Goal: Task Accomplishment & Management: Manage account settings

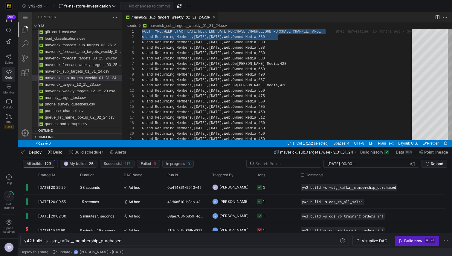
scroll to position [0, 27]
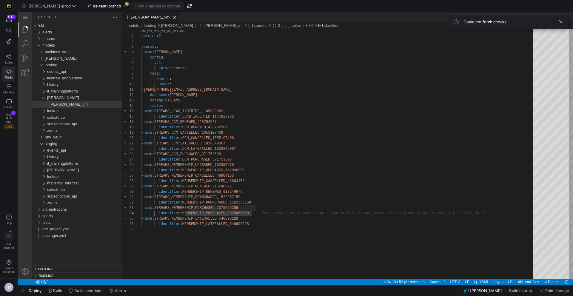
click at [4, 114] on link "PRs Beta 3" at bounding box center [8, 121] width 13 height 20
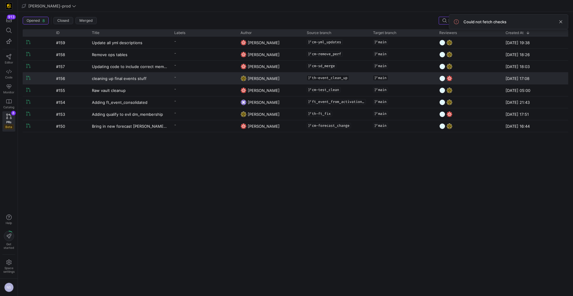
click at [199, 79] on y42-pull-request-list-view-label-cell-renderer "-" at bounding box center [203, 77] width 59 height 9
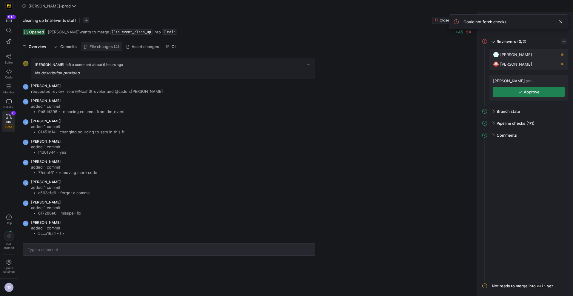
click at [104, 49] on span "File changes (4)" at bounding box center [105, 47] width 30 height 4
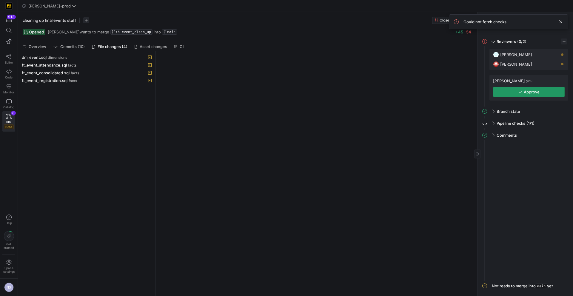
click at [519, 89] on span "button" at bounding box center [529, 92] width 71 height 10
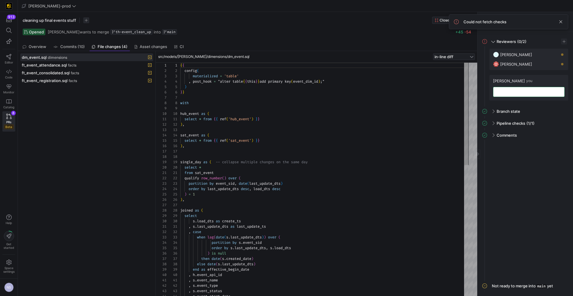
scroll to position [54, 0]
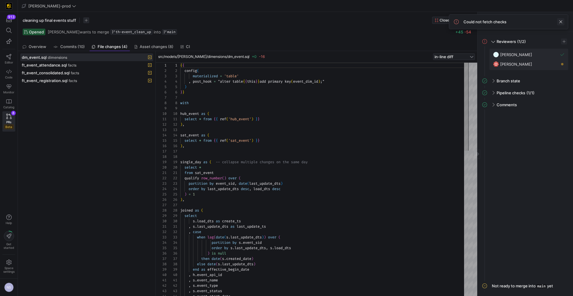
click at [560, 22] on span at bounding box center [561, 21] width 7 height 7
click at [13, 116] on link "PRs Beta 8" at bounding box center [8, 121] width 13 height 20
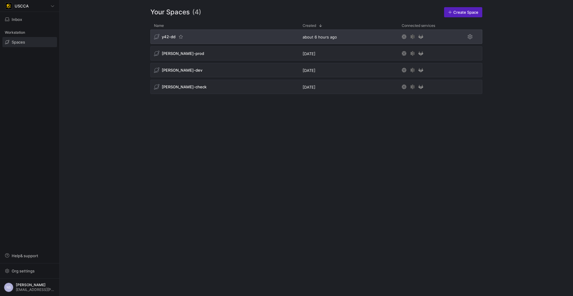
click at [256, 35] on div "y42-dd" at bounding box center [225, 37] width 149 height 14
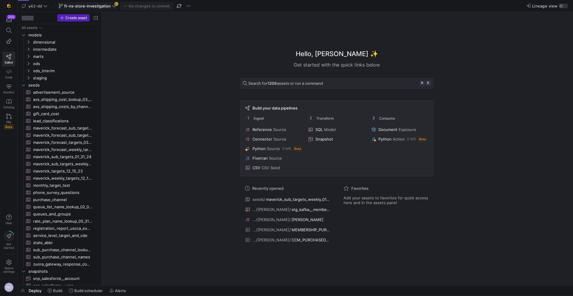
click at [109, 6] on span "ft-ns-store-investigation" at bounding box center [87, 6] width 47 height 5
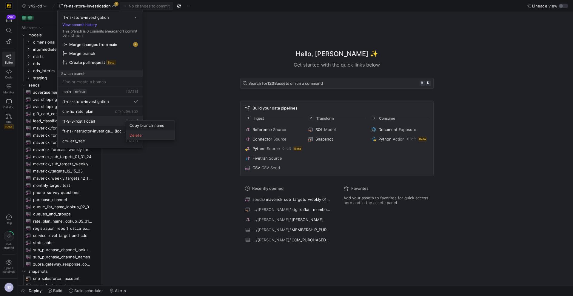
click at [145, 132] on button "Delete" at bounding box center [150, 136] width 49 height 10
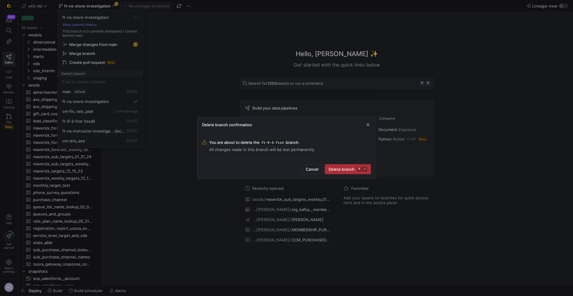
click at [336, 170] on span "Delete branch ⌘ ⏎" at bounding box center [348, 169] width 39 height 5
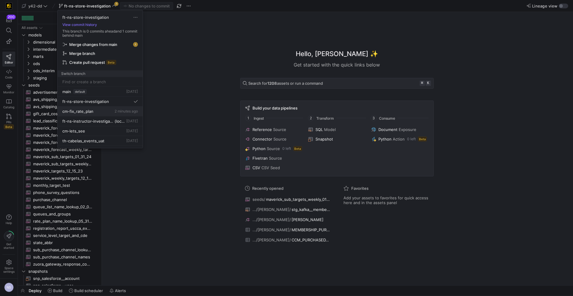
click at [115, 112] on span "2 minutes ago" at bounding box center [126, 111] width 23 height 4
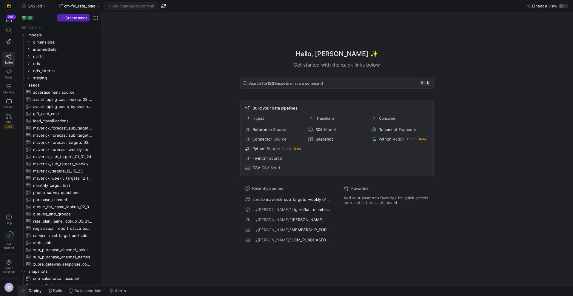
click at [23, 291] on span "button" at bounding box center [23, 291] width 10 height 10
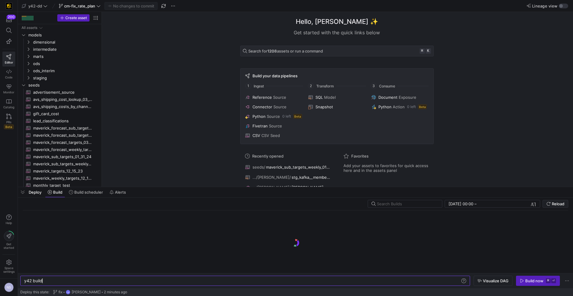
scroll to position [0, 18]
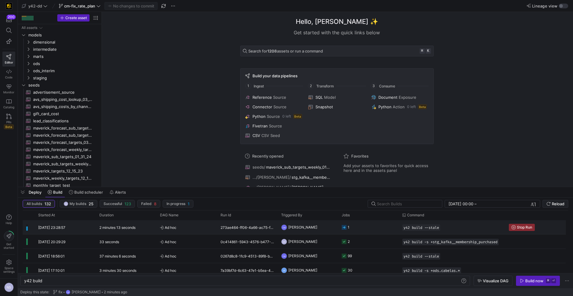
click at [378, 231] on y42-job-status-cell-renderer "1" at bounding box center [368, 227] width 53 height 13
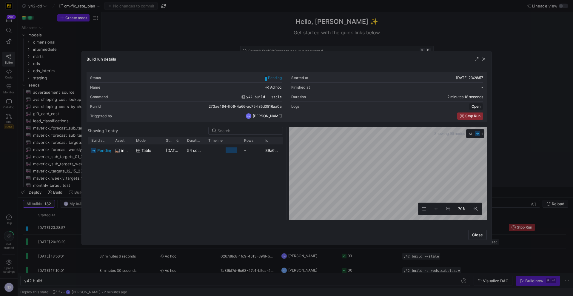
click at [496, 186] on div at bounding box center [286, 148] width 573 height 296
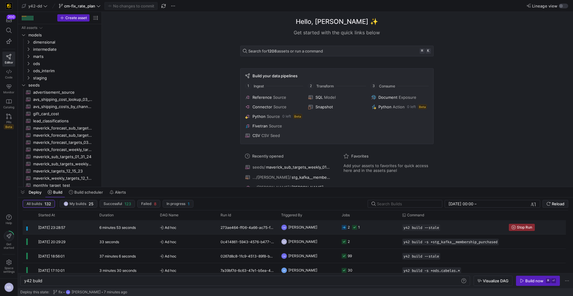
click at [362, 228] on y42-job-status-cell-renderer "2 1" at bounding box center [368, 227] width 53 height 13
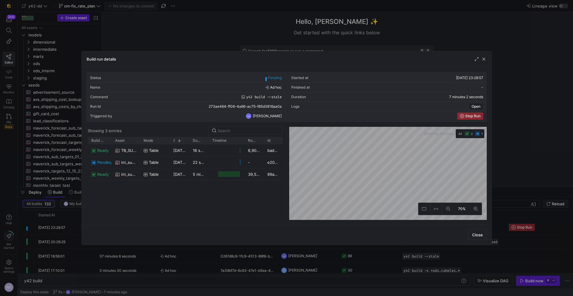
drag, startPoint x: 132, startPoint y: 142, endPoint x: 139, endPoint y: 145, distance: 7.8
click at [139, 145] on div "Build status Asset Mode 1" at bounding box center [185, 178] width 195 height 83
click at [181, 177] on div "07/10/25, 23:30:22" at bounding box center [179, 174] width 19 height 12
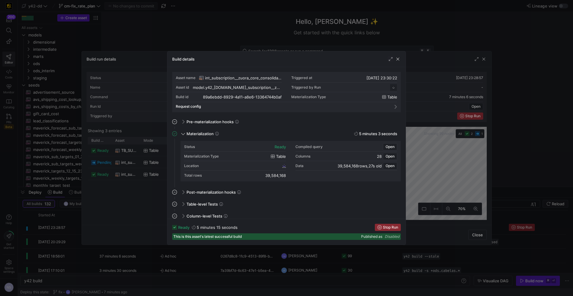
scroll to position [54, 0]
click at [391, 146] on span "Open" at bounding box center [390, 147] width 9 height 4
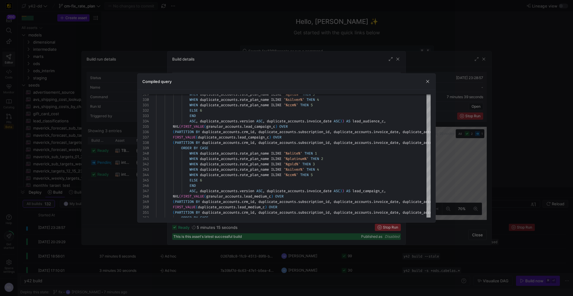
click at [510, 156] on div at bounding box center [286, 148] width 573 height 296
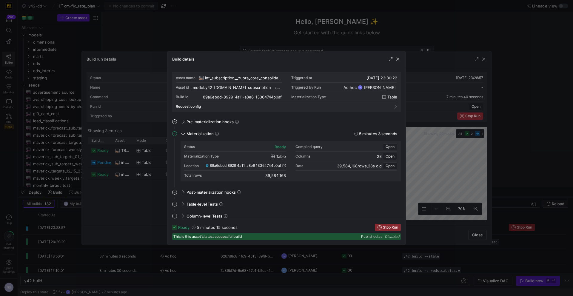
click at [453, 163] on div at bounding box center [286, 148] width 573 height 296
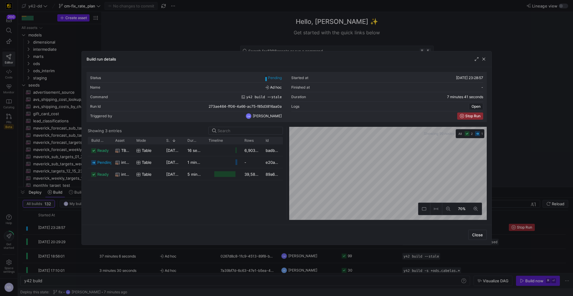
click at [513, 193] on div at bounding box center [286, 148] width 573 height 296
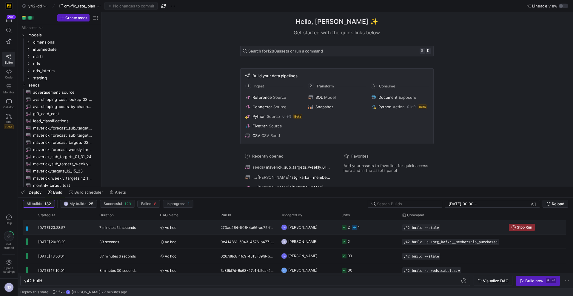
click at [351, 228] on div "2 1" at bounding box center [351, 227] width 18 height 14
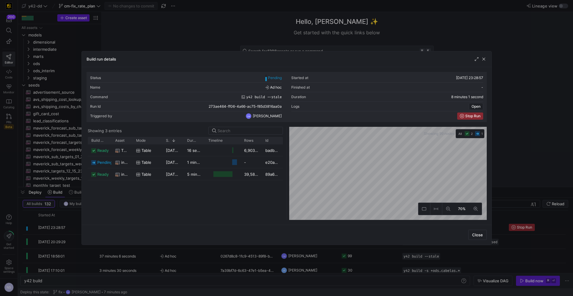
click at [329, 245] on div "Build run details Status Pending Started at 07/10/25, 23:28:57 Name Ad hoc Fini…" at bounding box center [287, 148] width 411 height 194
click at [286, 251] on div at bounding box center [286, 148] width 573 height 296
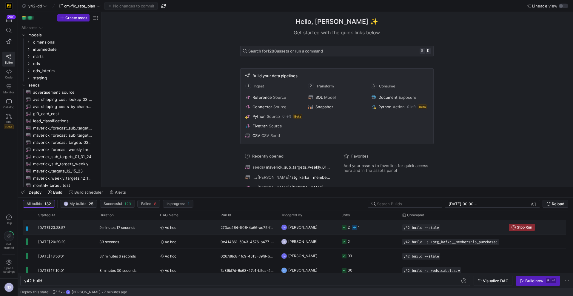
click at [370, 228] on y42-job-status-cell-renderer "2 1" at bounding box center [368, 227] width 53 height 13
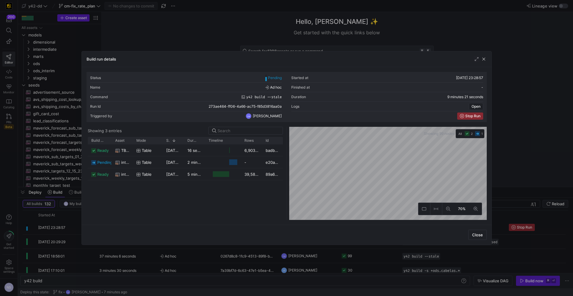
click at [330, 254] on div at bounding box center [286, 148] width 573 height 296
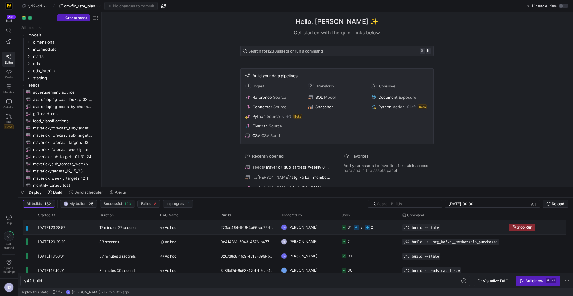
click at [376, 232] on y42-job-status-cell-renderer "31 3 2" at bounding box center [368, 227] width 53 height 13
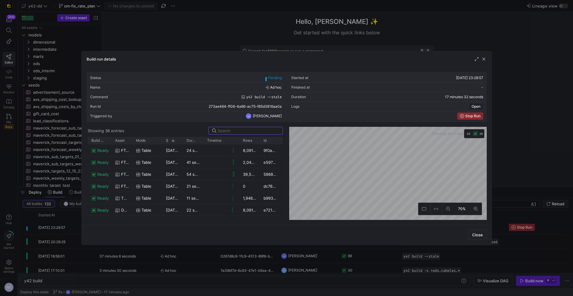
click at [271, 263] on div at bounding box center [286, 148] width 573 height 296
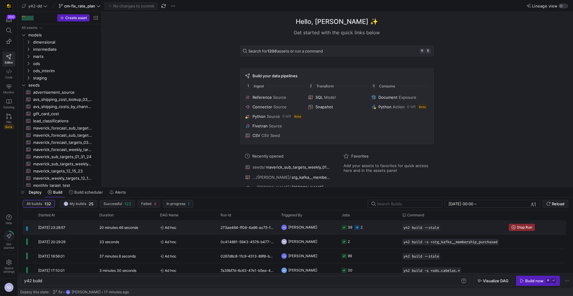
click at [374, 226] on y42-job-status-cell-renderer "39 2" at bounding box center [368, 227] width 53 height 13
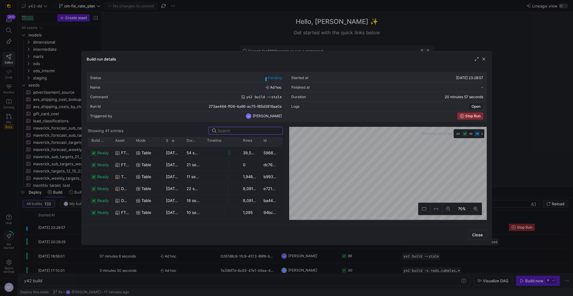
scroll to position [0, 0]
click at [256, 248] on div at bounding box center [286, 148] width 573 height 296
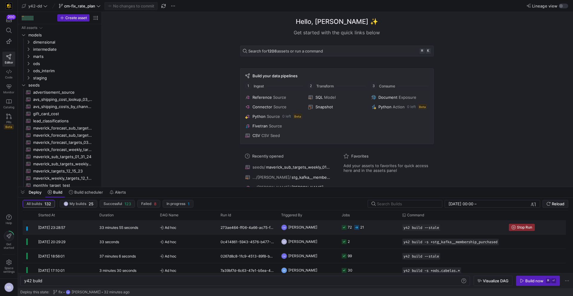
click at [241, 230] on div "273ae464-ff06-4a66-ac75-f85d3816aa0a" at bounding box center [247, 227] width 61 height 14
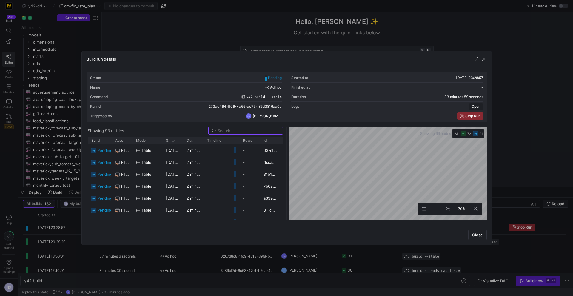
click at [231, 249] on div at bounding box center [286, 148] width 573 height 296
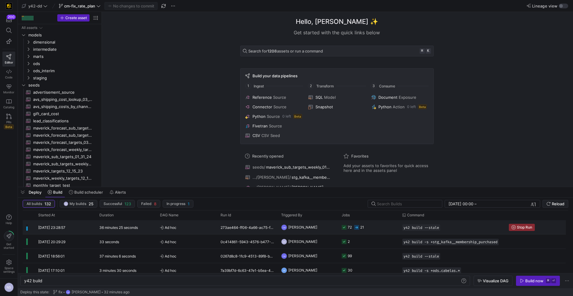
click at [315, 228] on y42-orchestration-triggered-by "CM Caden Miller" at bounding box center [307, 227] width 53 height 13
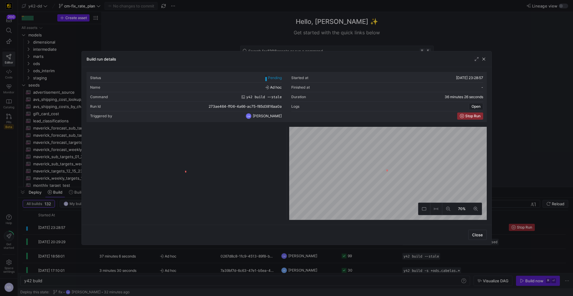
click at [134, 191] on y42-logo-loader at bounding box center [185, 174] width 195 height 91
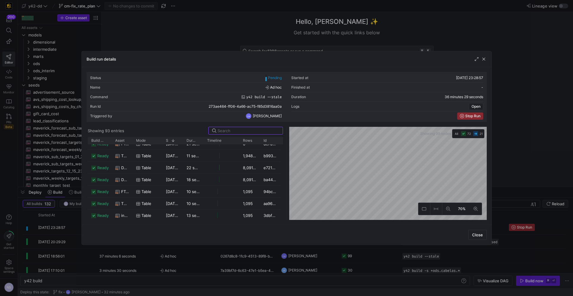
scroll to position [746, 0]
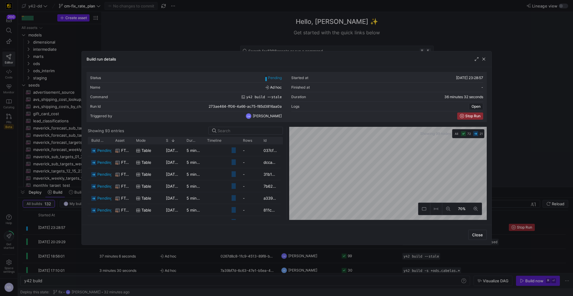
click at [64, 157] on div at bounding box center [286, 148] width 573 height 296
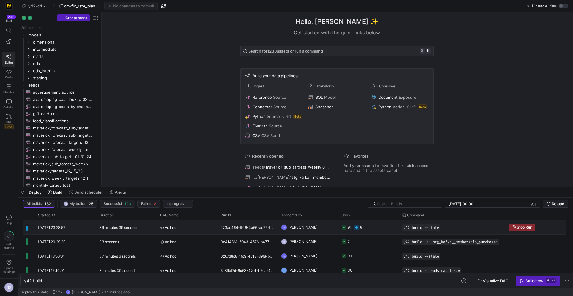
click at [310, 229] on y42-orchestration-triggered-by "CM Caden Miller" at bounding box center [307, 227] width 53 height 13
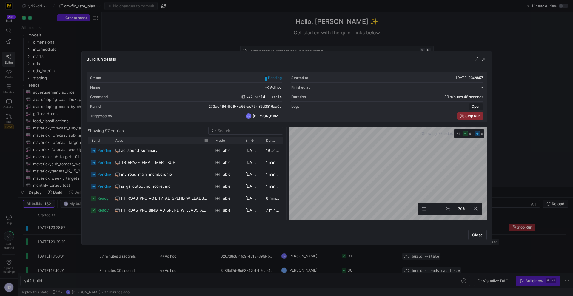
drag, startPoint x: 132, startPoint y: 141, endPoint x: 211, endPoint y: 142, distance: 79.5
click at [211, 142] on div at bounding box center [212, 140] width 2 height 7
click at [172, 241] on div "Close" at bounding box center [287, 235] width 410 height 20
click at [174, 248] on div at bounding box center [286, 148] width 573 height 296
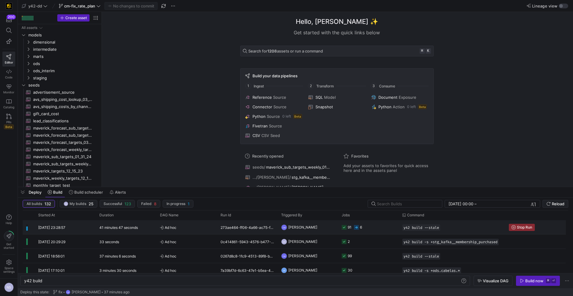
click at [320, 230] on y42-orchestration-triggered-by "CM Caden Miller" at bounding box center [307, 227] width 53 height 13
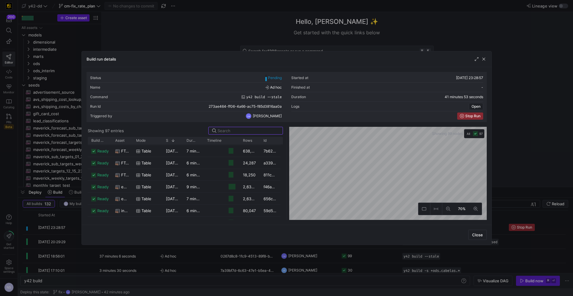
scroll to position [7, 0]
click at [547, 143] on div at bounding box center [286, 148] width 573 height 296
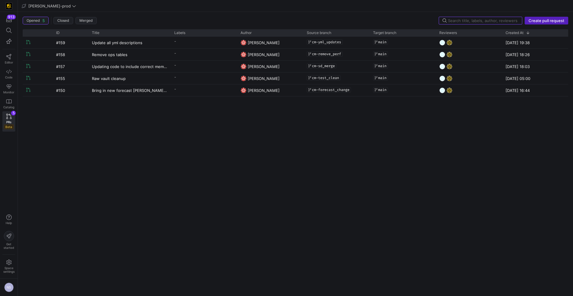
click at [360, 22] on div "Opened 5 Closed Merged" at bounding box center [229, 21] width 413 height 8
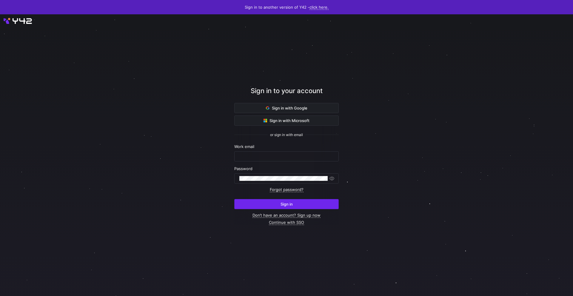
type input "[EMAIL_ADDRESS][PERSON_NAME][DOMAIN_NAME]"
click at [329, 207] on span "submit" at bounding box center [287, 205] width 104 height 10
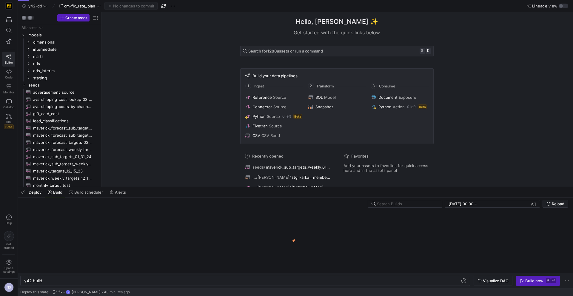
scroll to position [0, 18]
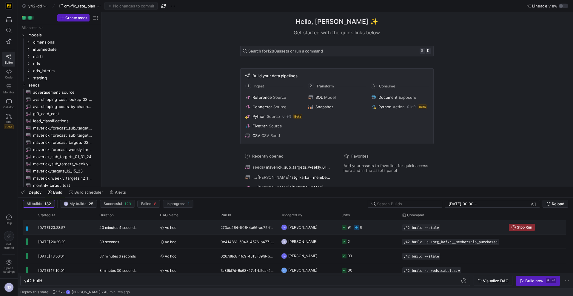
click at [384, 232] on y42-job-status-cell-renderer "91 6" at bounding box center [368, 227] width 53 height 13
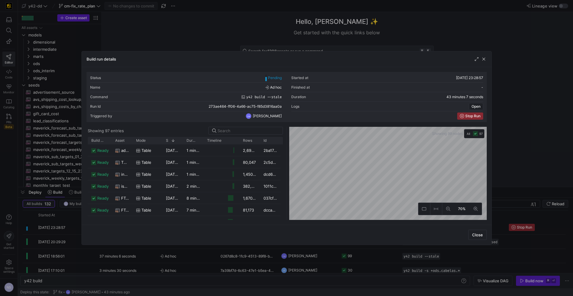
click at [321, 251] on div at bounding box center [286, 148] width 573 height 296
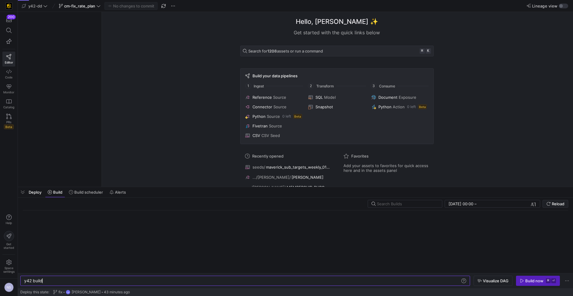
scroll to position [0, 18]
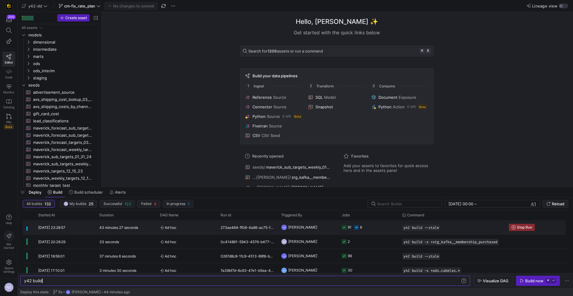
click at [317, 227] on y42-orchestration-triggered-by "CM [PERSON_NAME]" at bounding box center [307, 227] width 53 height 13
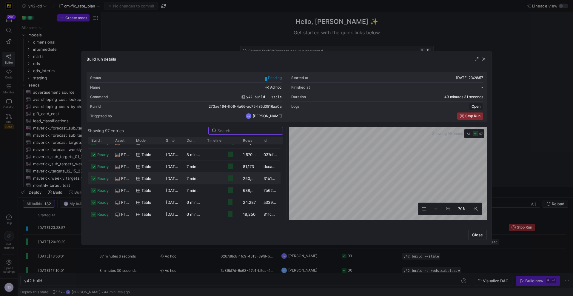
scroll to position [0, 0]
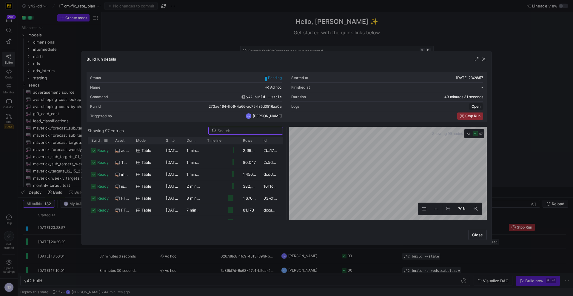
click at [94, 140] on span "Build status" at bounding box center [97, 141] width 13 height 4
click at [95, 140] on span "Build status" at bounding box center [94, 141] width 6 height 4
click at [534, 131] on div at bounding box center [286, 148] width 573 height 296
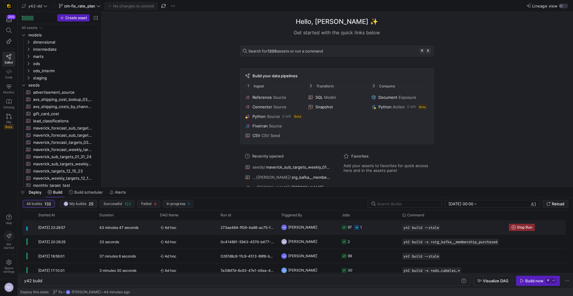
click at [375, 226] on y42-job-status-cell-renderer "97 1" at bounding box center [368, 227] width 53 height 13
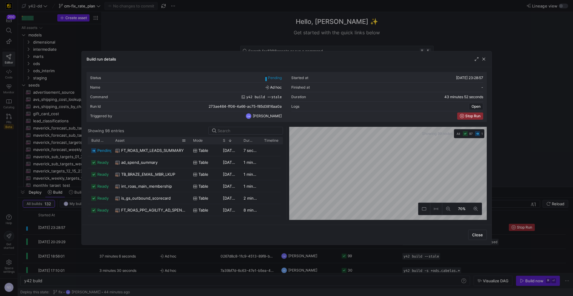
drag, startPoint x: 131, startPoint y: 142, endPoint x: 195, endPoint y: 141, distance: 63.6
click at [191, 141] on div at bounding box center [189, 140] width 2 height 7
click at [553, 141] on div at bounding box center [286, 148] width 573 height 296
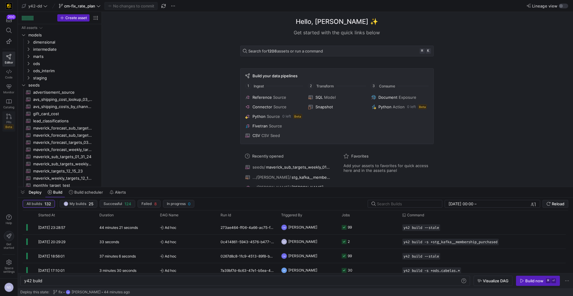
click at [6, 119] on link "PRs Beta" at bounding box center [8, 121] width 13 height 20
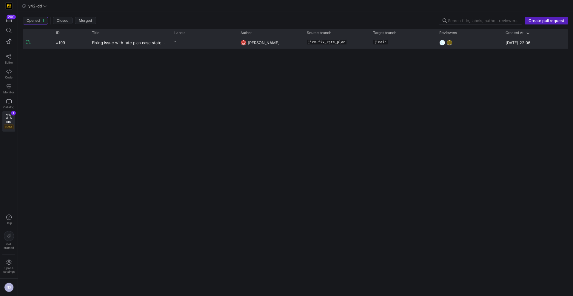
click at [284, 46] on y42-pull-request-list-view-author-cell-renderer "Caden Miller" at bounding box center [270, 42] width 59 height 11
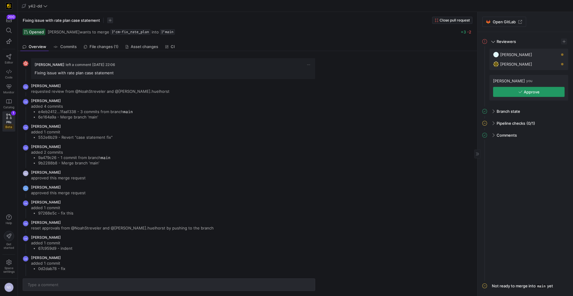
click at [520, 93] on icon "button" at bounding box center [521, 92] width 4 height 4
